Goal: Transaction & Acquisition: Purchase product/service

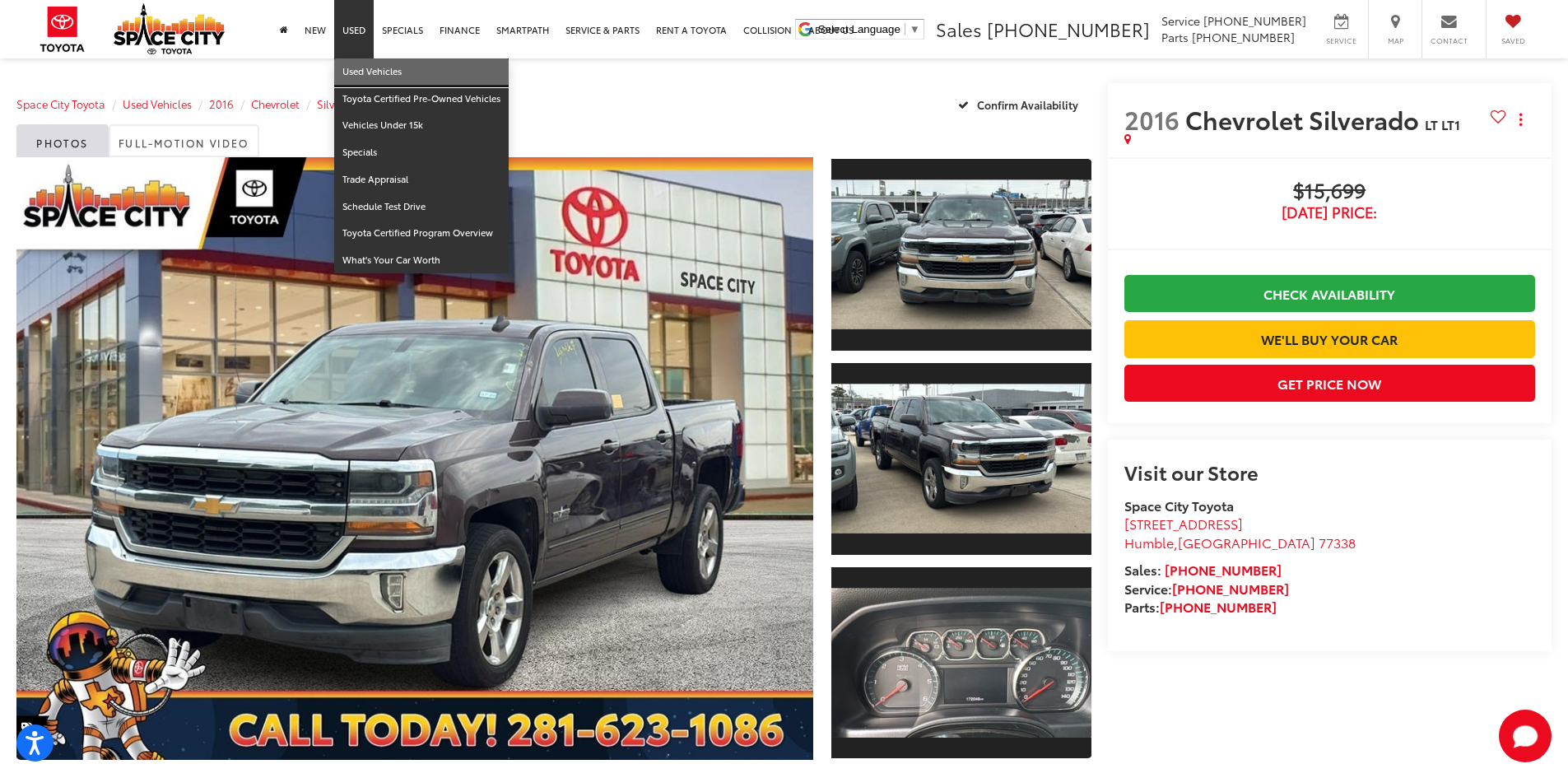
click at [353, 67] on link "Used Vehicles" at bounding box center [421, 72] width 174 height 27
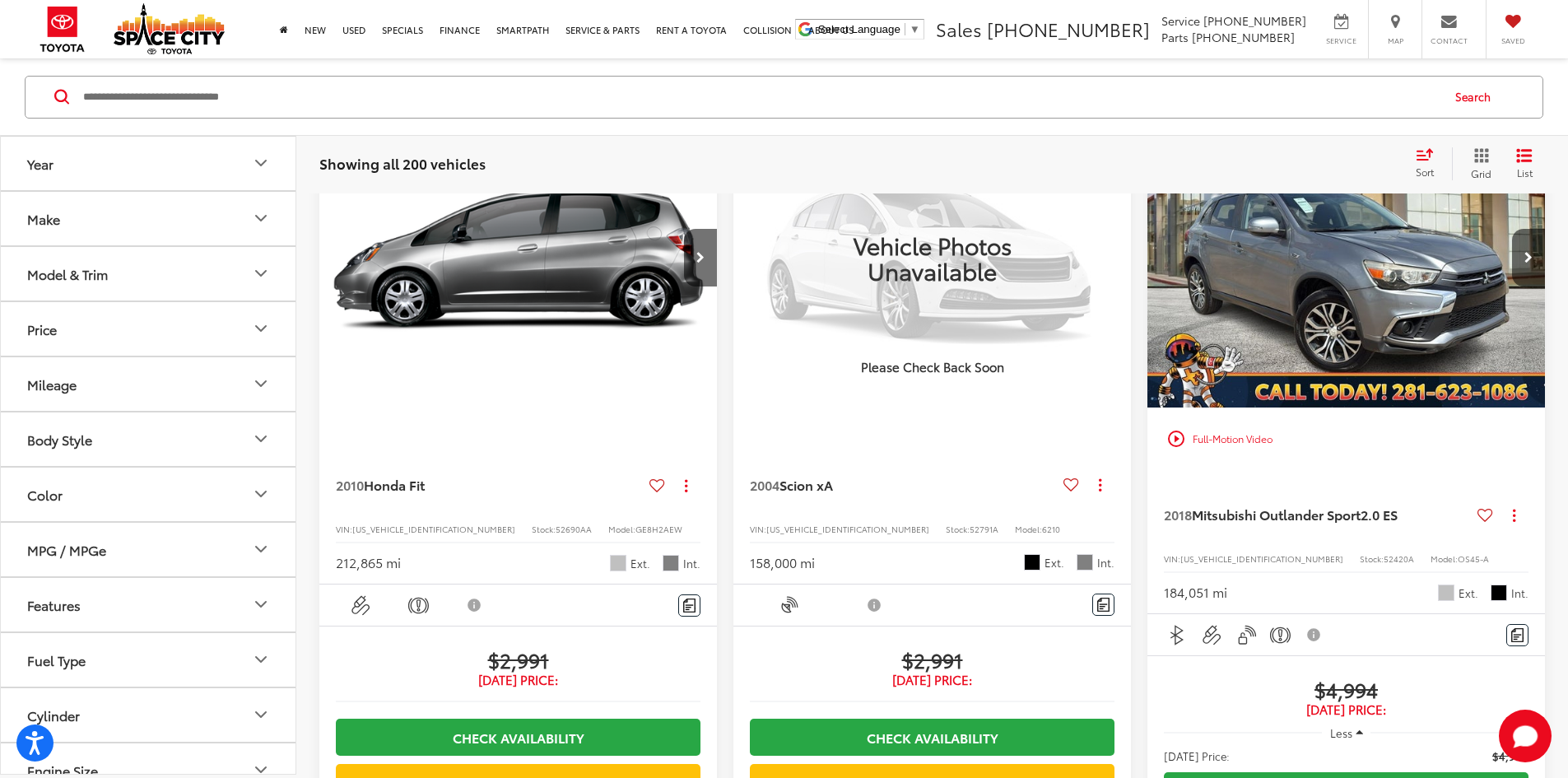
scroll to position [247, 0]
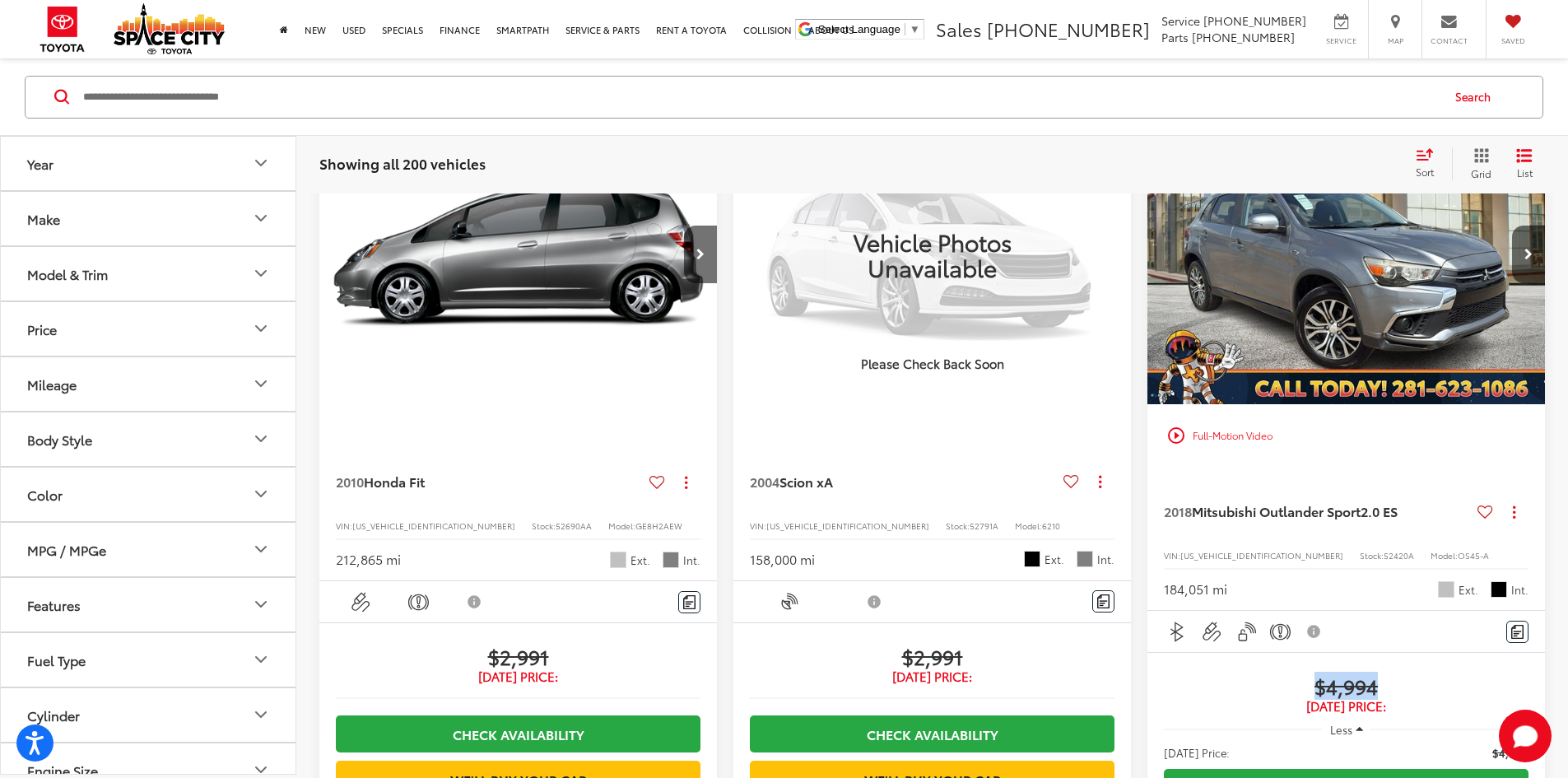
drag, startPoint x: 1046, startPoint y: 614, endPoint x: 1128, endPoint y: 606, distance: 82.4
click at [1164, 673] on span "$4,994" at bounding box center [1346, 685] width 364 height 24
copy span "$4,994"
